Goal: Task Accomplishment & Management: Manage account settings

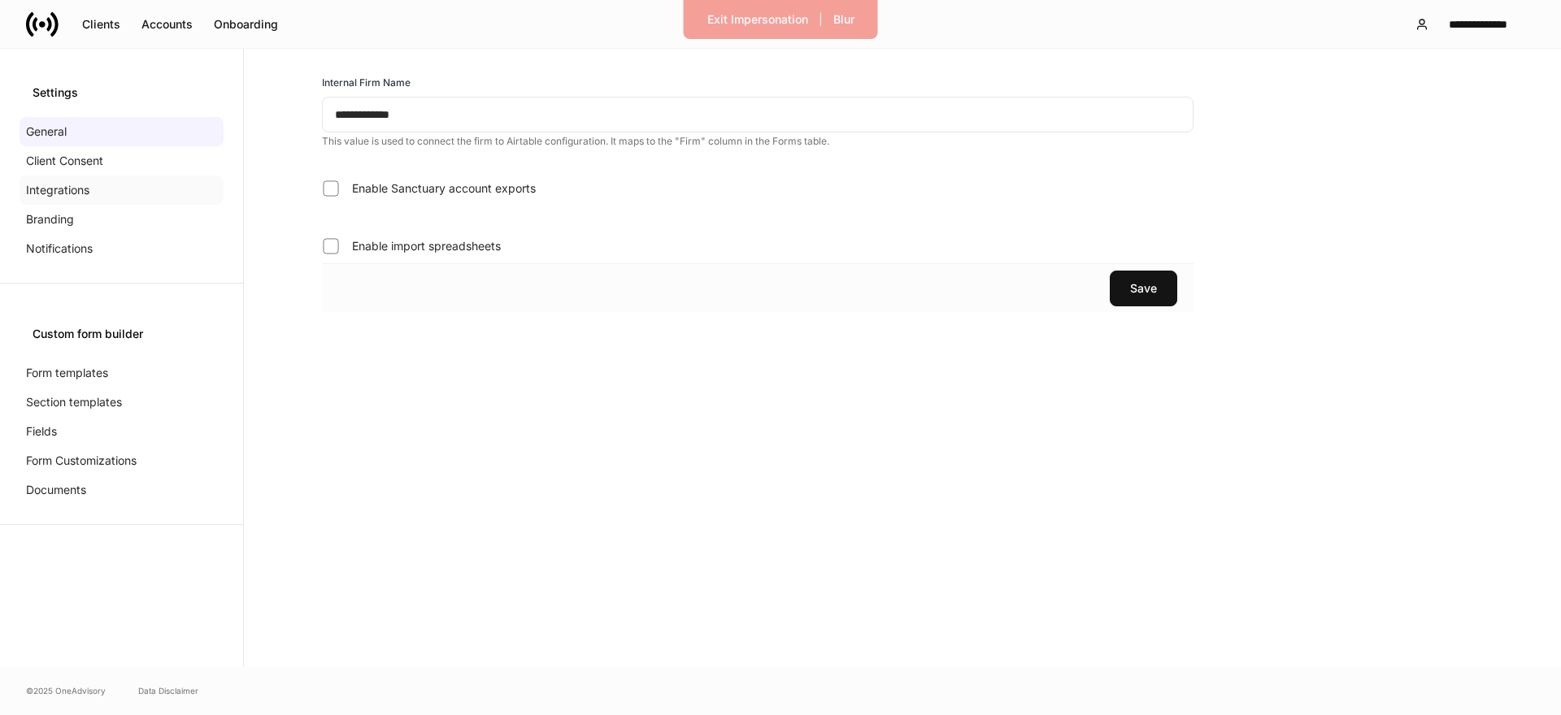
click at [63, 193] on p "Integrations" at bounding box center [57, 190] width 63 height 16
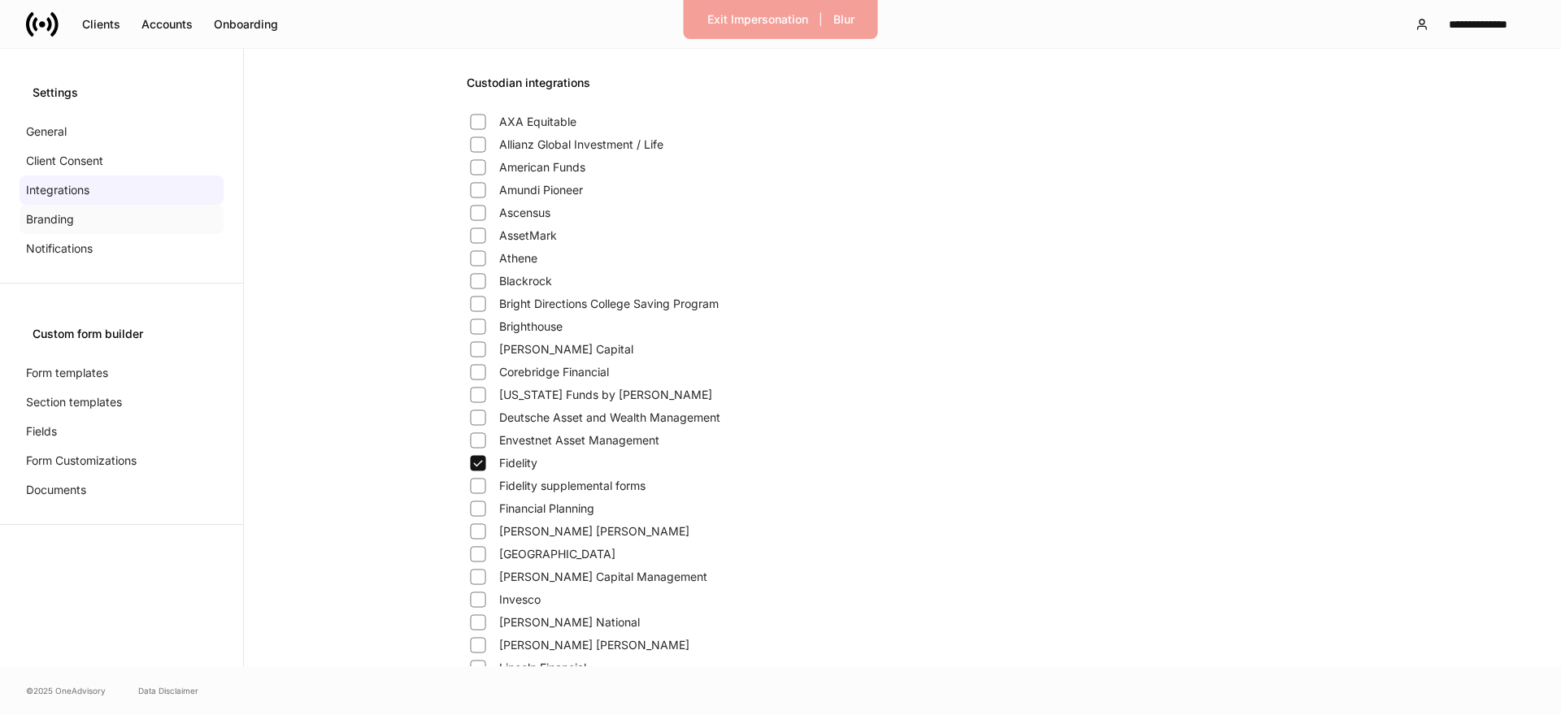
click at [54, 224] on p "Branding" at bounding box center [50, 219] width 48 height 16
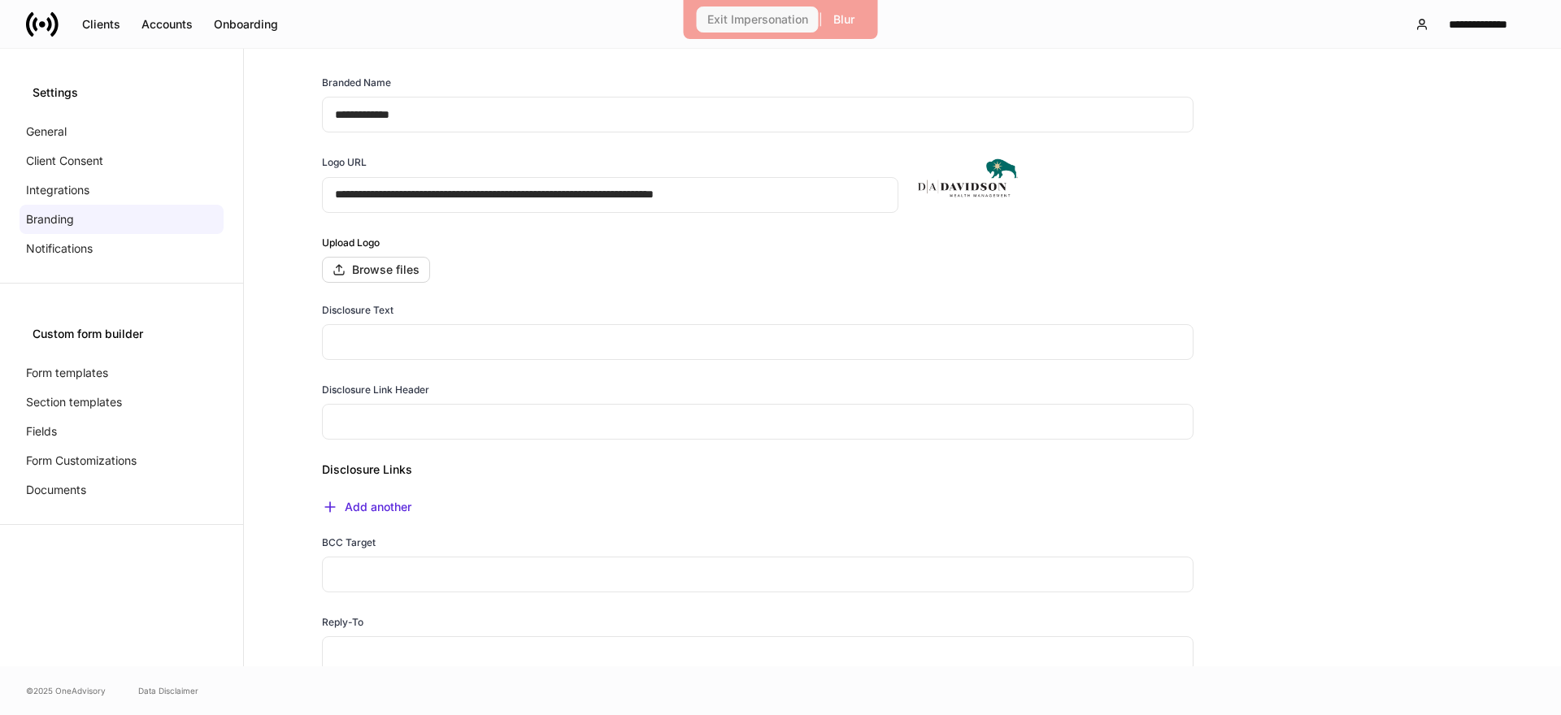
click at [767, 19] on div "Exit Impersonation" at bounding box center [757, 19] width 101 height 11
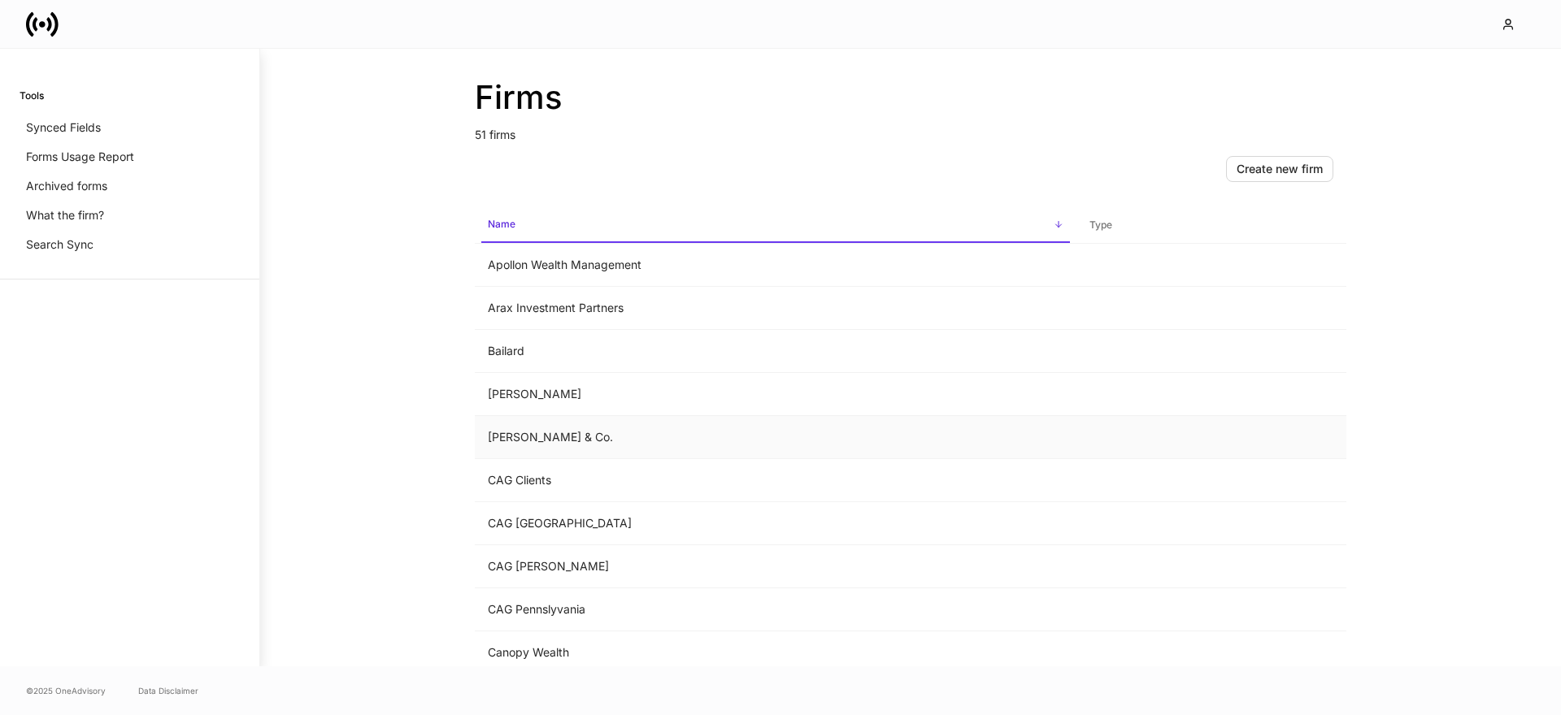
click at [536, 454] on td "Bartlett & Co." at bounding box center [776, 437] width 602 height 43
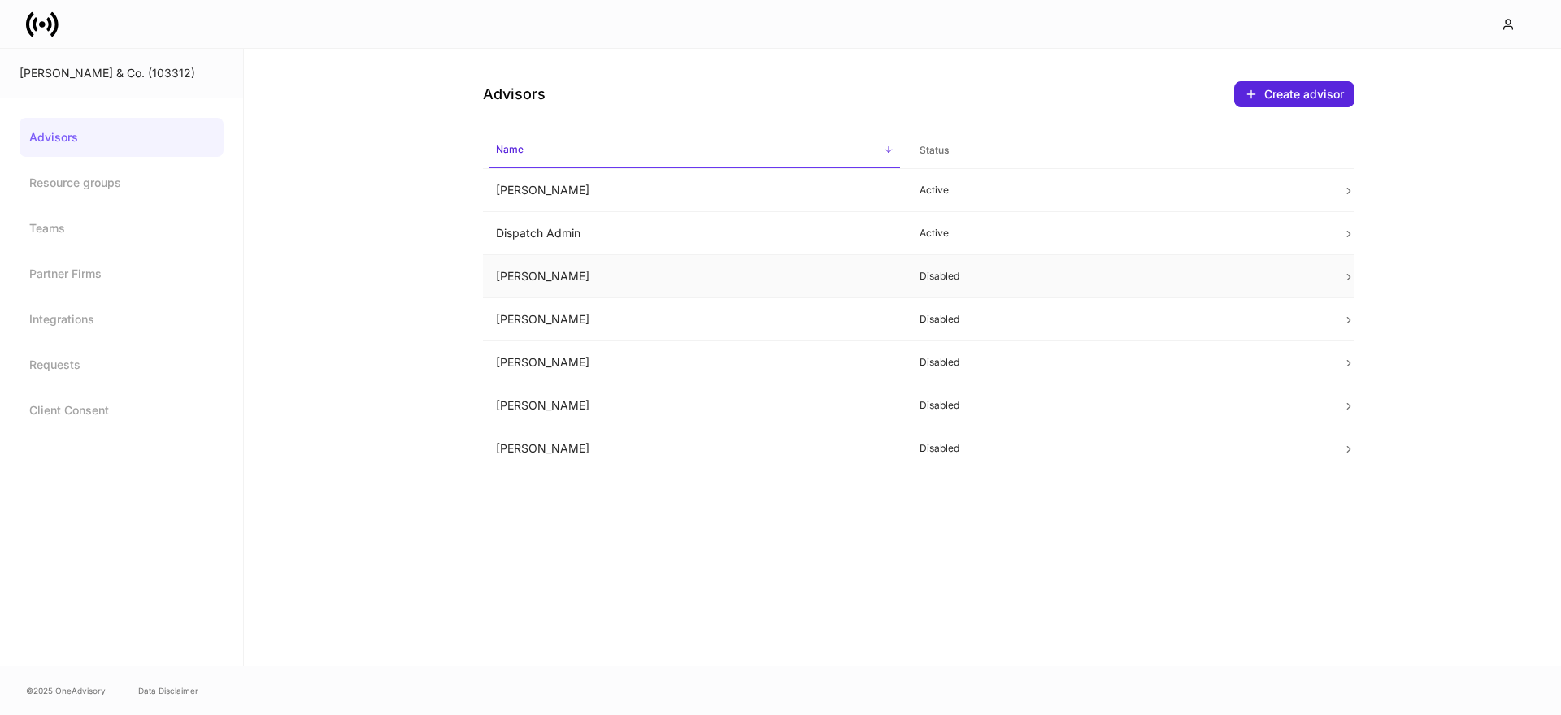
click at [546, 273] on td "Kim Nickol" at bounding box center [695, 276] width 424 height 43
click at [514, 197] on td "Chad Kolde" at bounding box center [695, 190] width 424 height 43
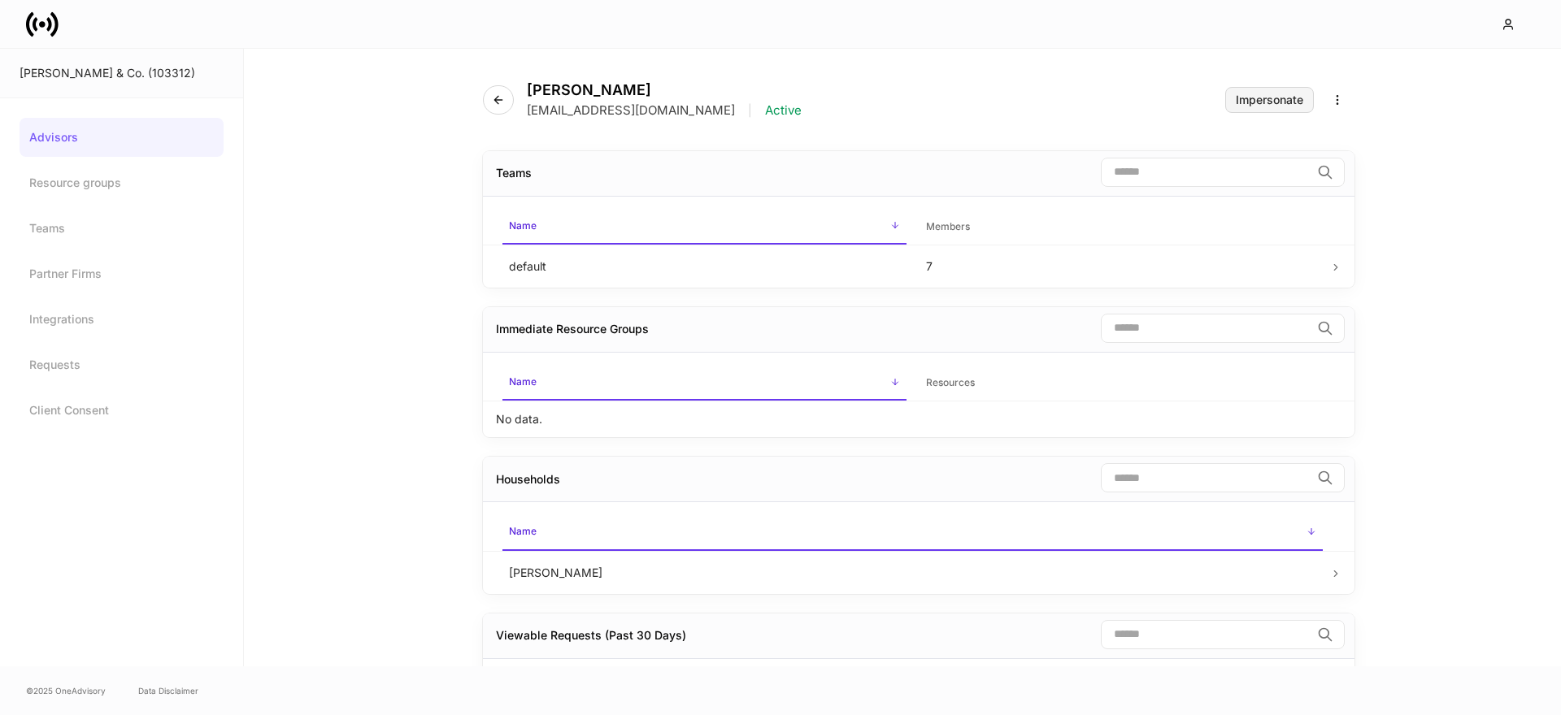
click at [1286, 106] on button "Impersonate" at bounding box center [1269, 100] width 89 height 26
